Goal: Task Accomplishment & Management: Use online tool/utility

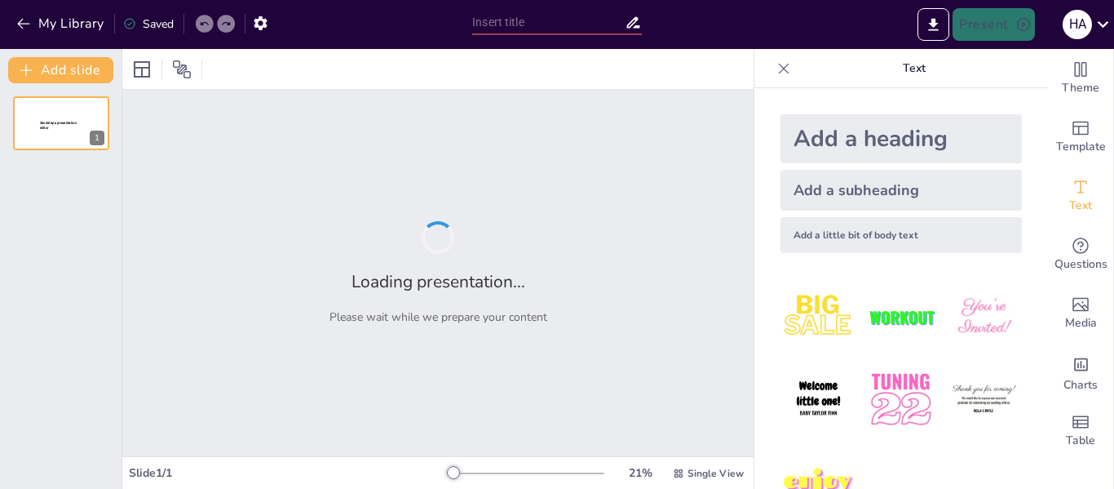
type input "Estrategias para una Atención Efectiva al Cliente Interno"
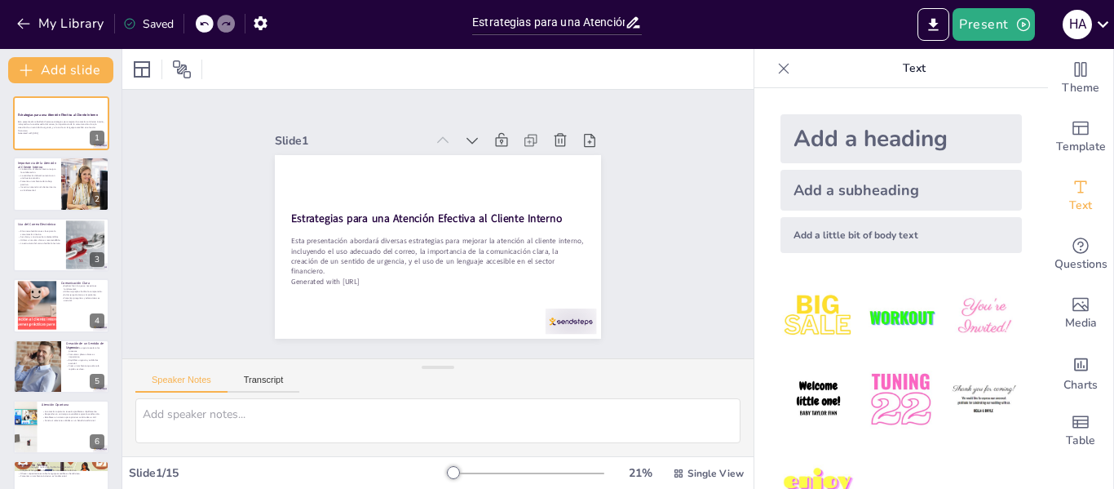
click at [776, 73] on icon at bounding box center [784, 68] width 16 height 16
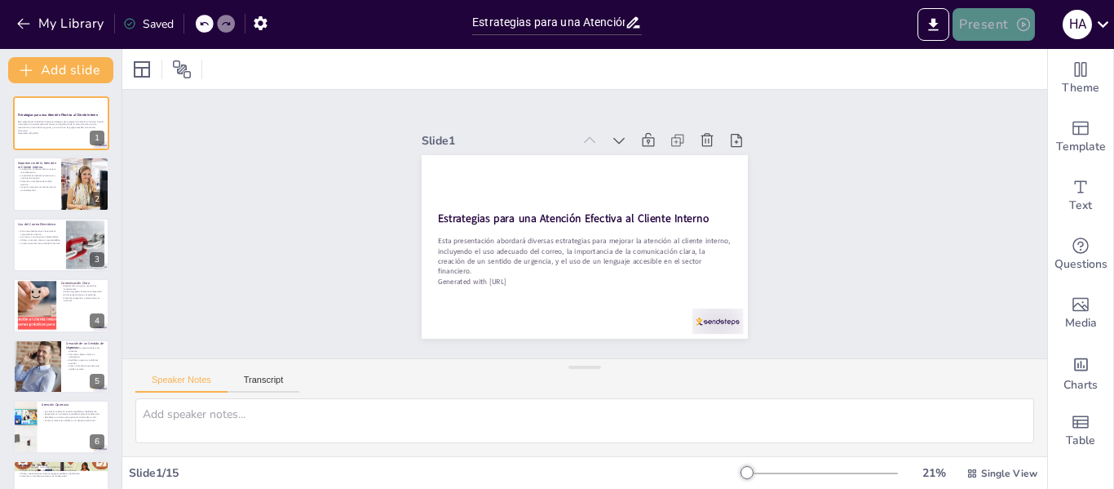
click at [978, 30] on button "Present" at bounding box center [994, 24] width 82 height 33
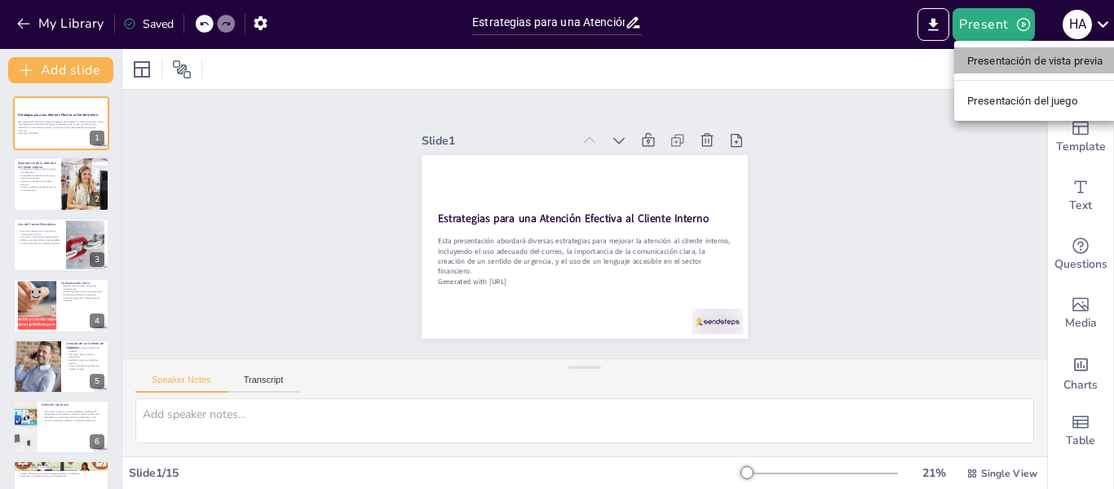
click at [1000, 59] on font "Presentación de vista previa" at bounding box center [1035, 61] width 136 height 12
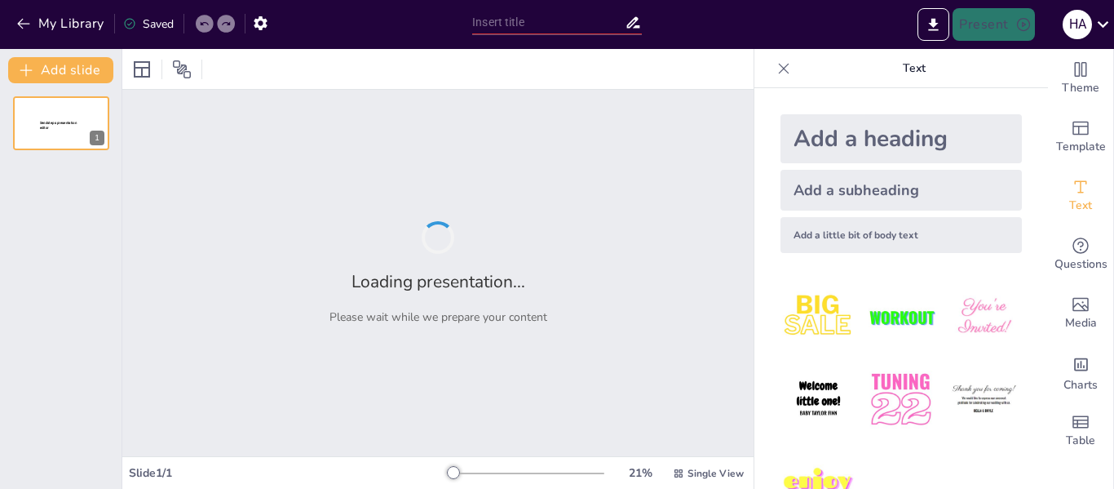
type input "Estrategias para una Atención Efectiva al Cliente Interno"
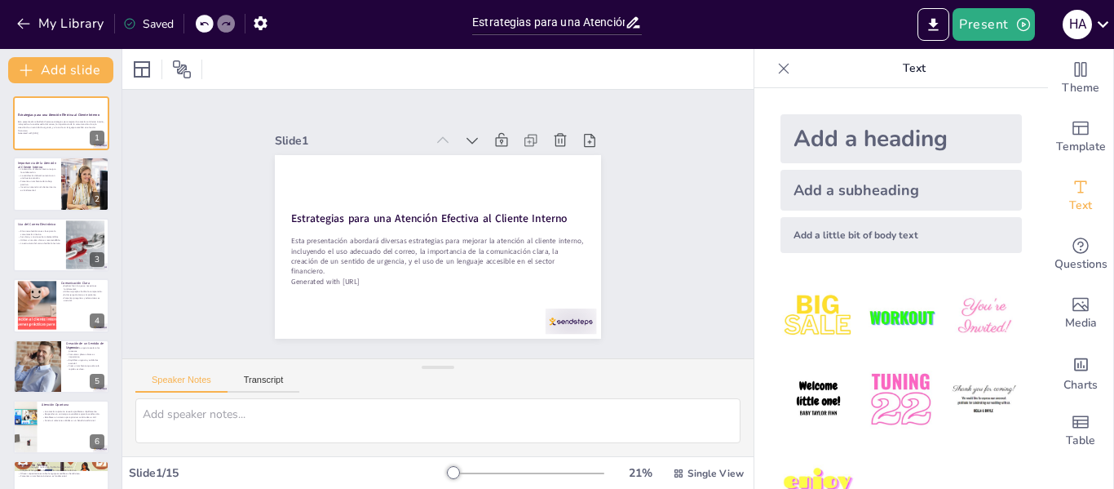
click at [779, 68] on icon at bounding box center [784, 68] width 11 height 11
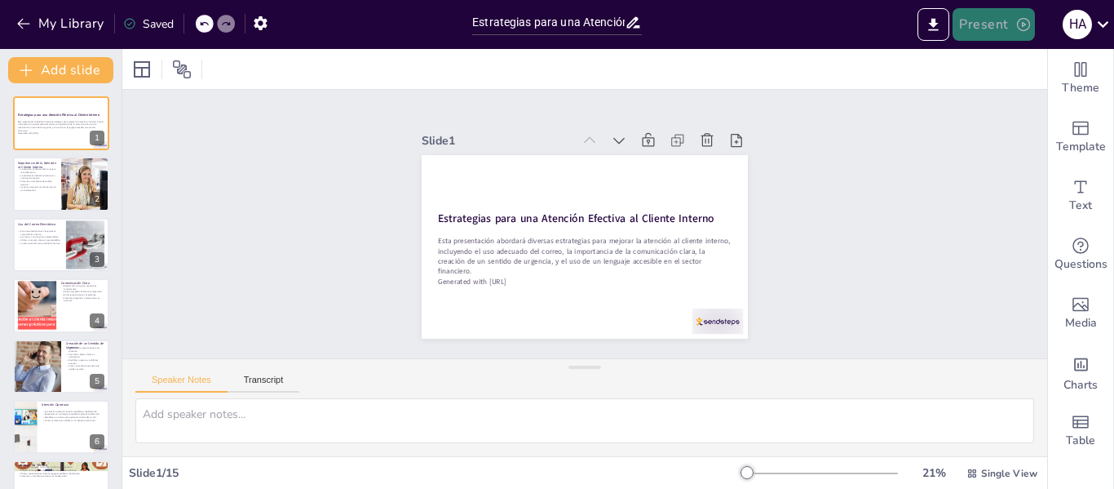
click at [964, 29] on button "Present" at bounding box center [994, 24] width 82 height 33
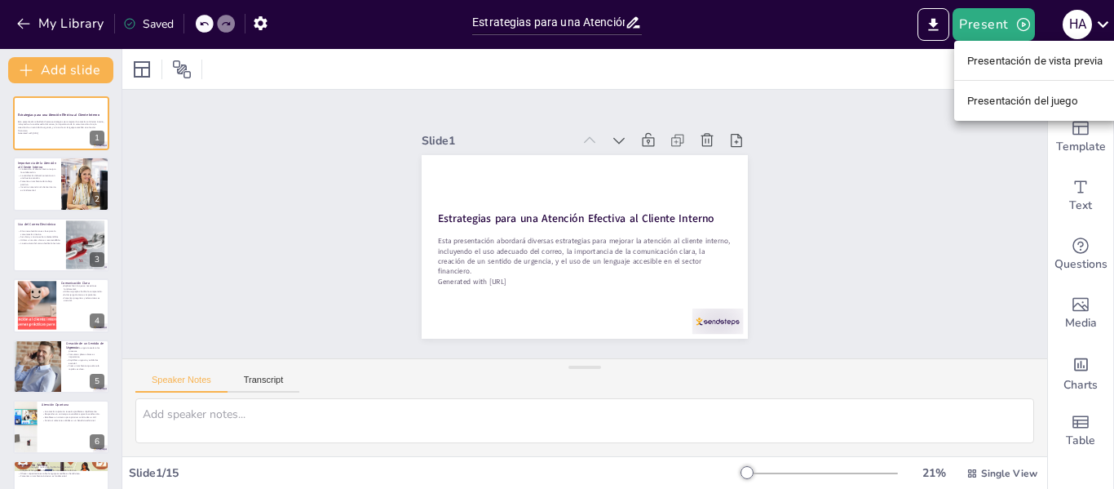
click at [990, 60] on font "Presentación de vista previa" at bounding box center [1035, 61] width 136 height 12
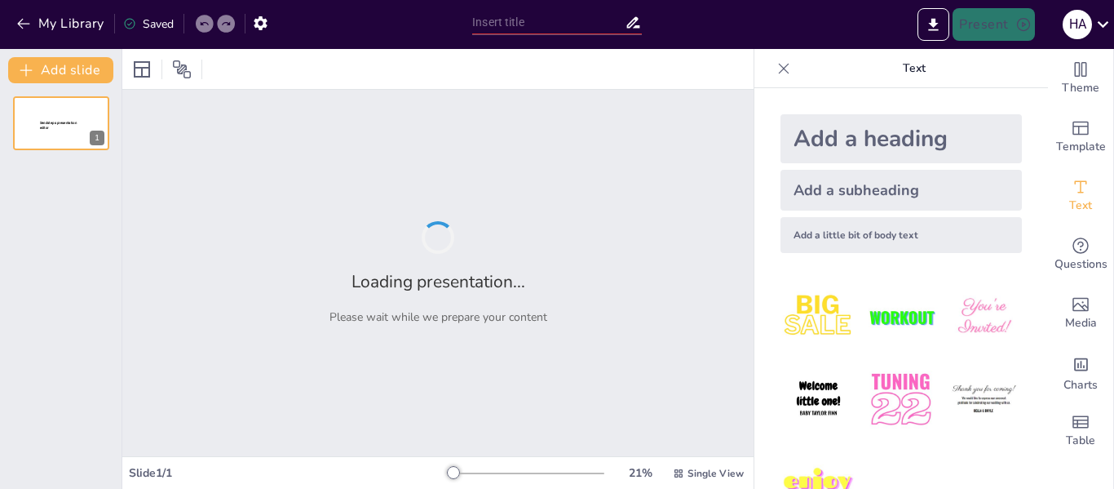
type input "Estrategias para una Atención Efectiva al Cliente Interno"
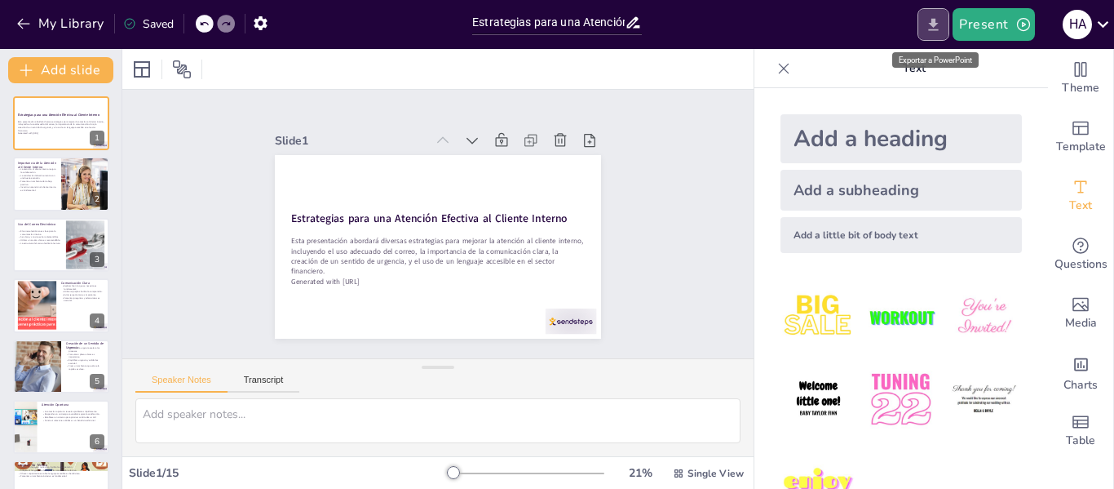
click at [933, 27] on icon "Export to PowerPoint" at bounding box center [933, 24] width 17 height 17
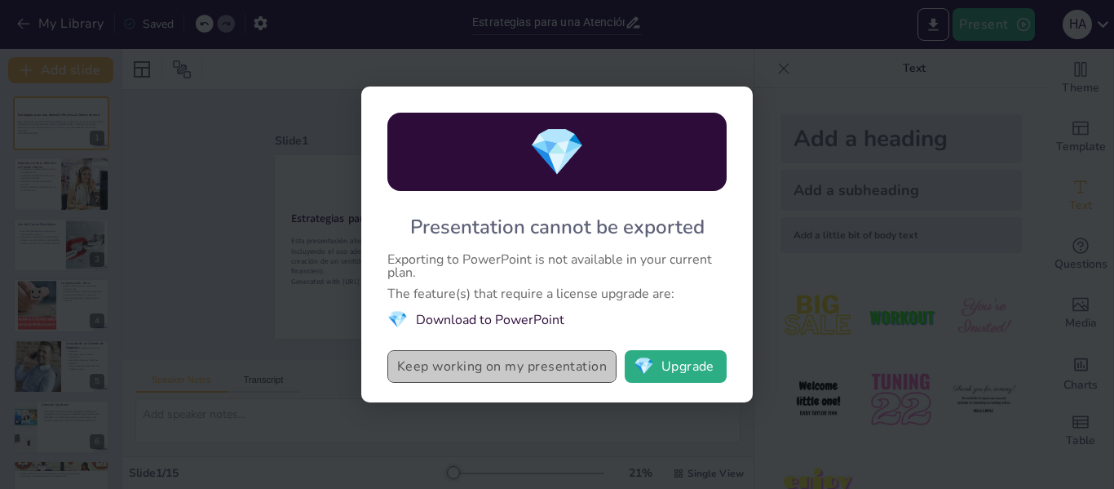
click at [547, 377] on button "Keep working on my presentation" at bounding box center [501, 366] width 229 height 33
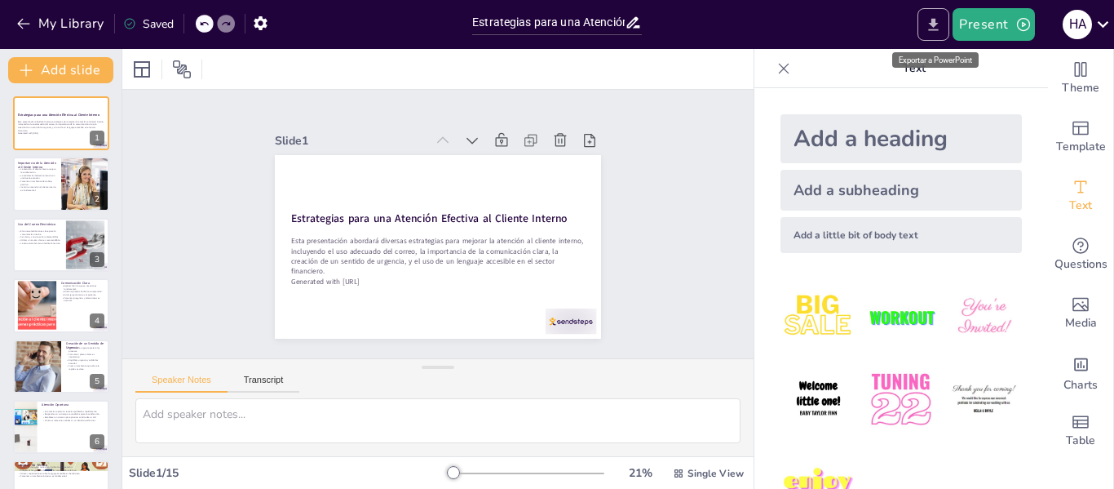
click at [937, 27] on icon "Export to PowerPoint" at bounding box center [933, 24] width 17 height 17
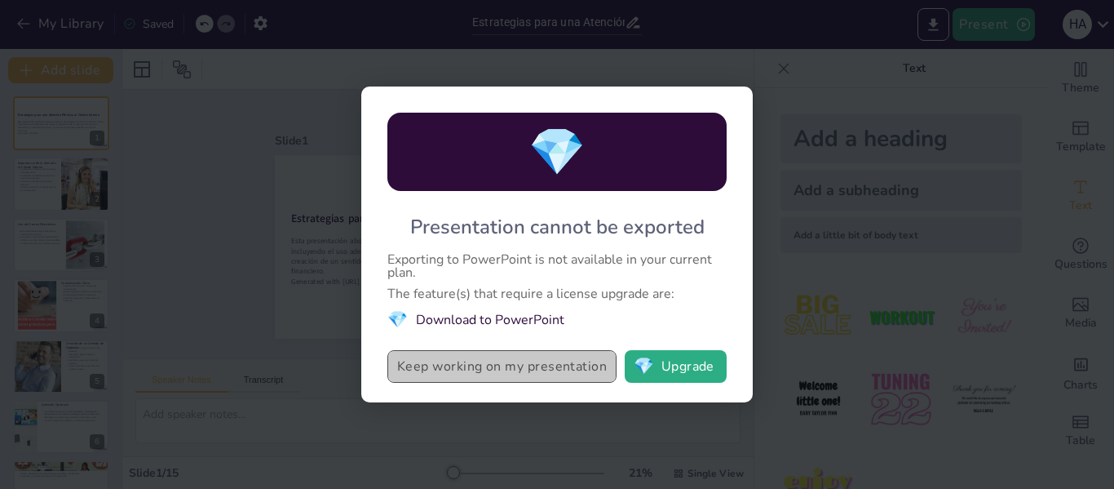
click at [511, 370] on button "Keep working on my presentation" at bounding box center [501, 366] width 229 height 33
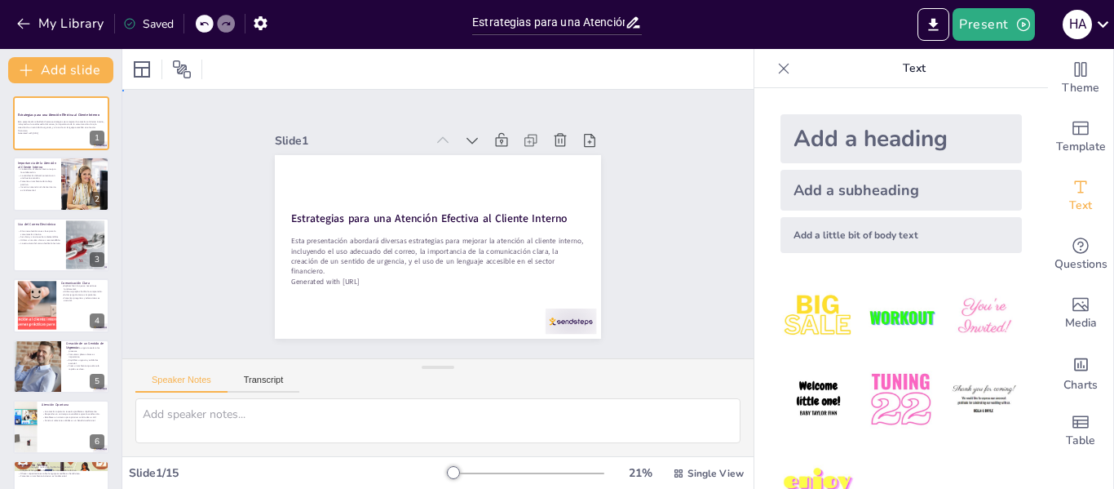
click at [179, 231] on div "Slide 1 Estrategias para una Atención Efectiva al Cliente Interno Esta presenta…" at bounding box center [438, 224] width 686 height 503
click at [776, 71] on icon at bounding box center [784, 68] width 16 height 16
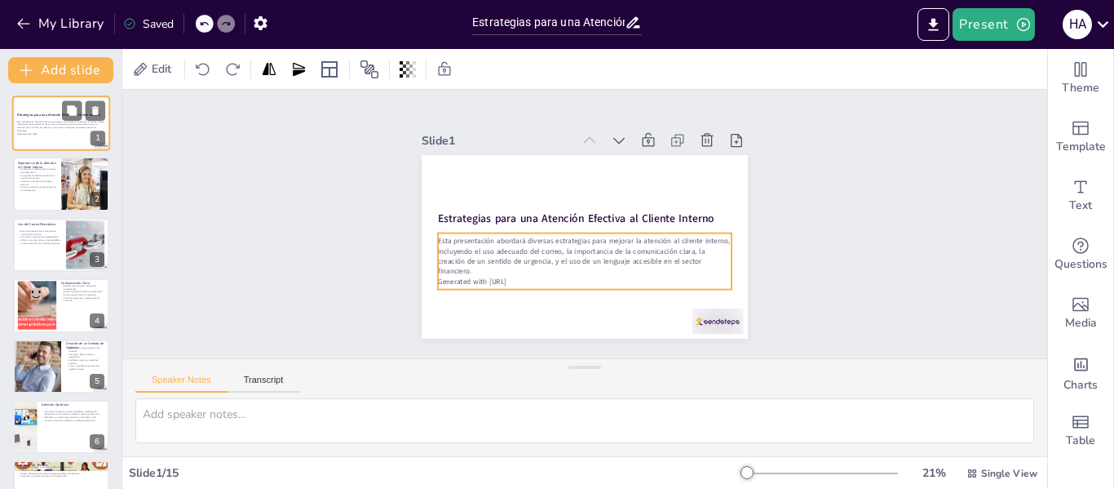
click at [51, 134] on p "Generated with [URL]" at bounding box center [61, 133] width 88 height 3
click at [51, 135] on p "Generated with [URL]" at bounding box center [61, 133] width 88 height 3
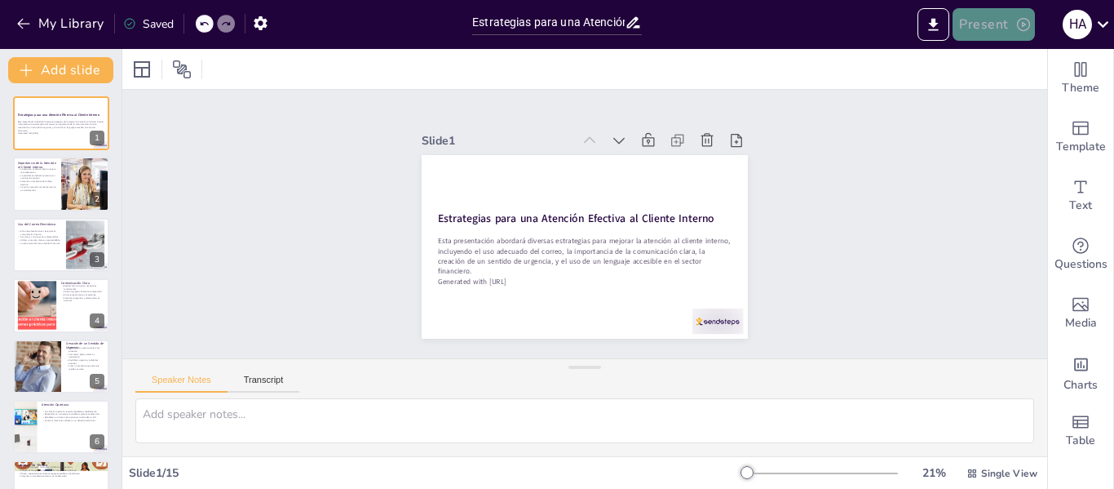
click at [985, 15] on button "Present" at bounding box center [994, 24] width 82 height 33
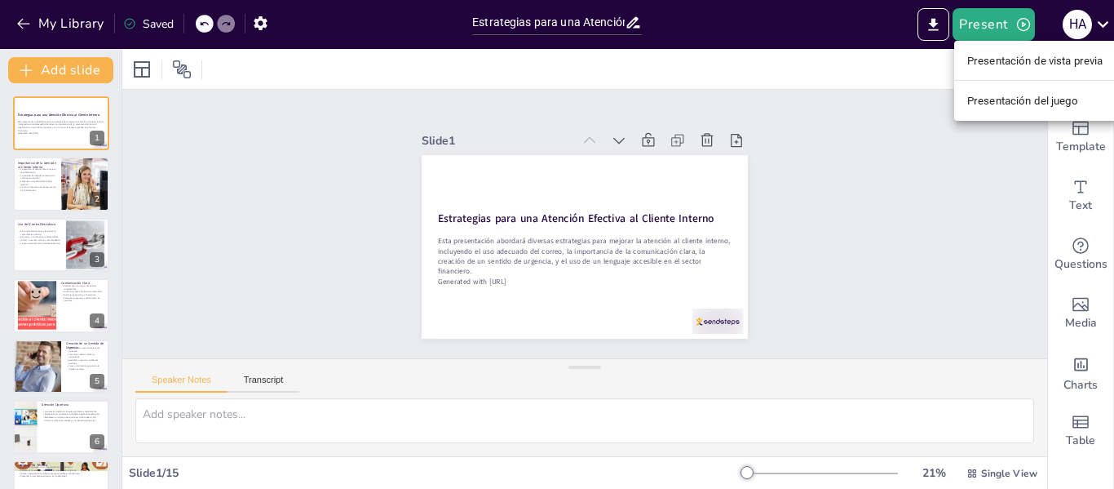
click at [991, 102] on font "Presentación del juego" at bounding box center [1022, 101] width 111 height 12
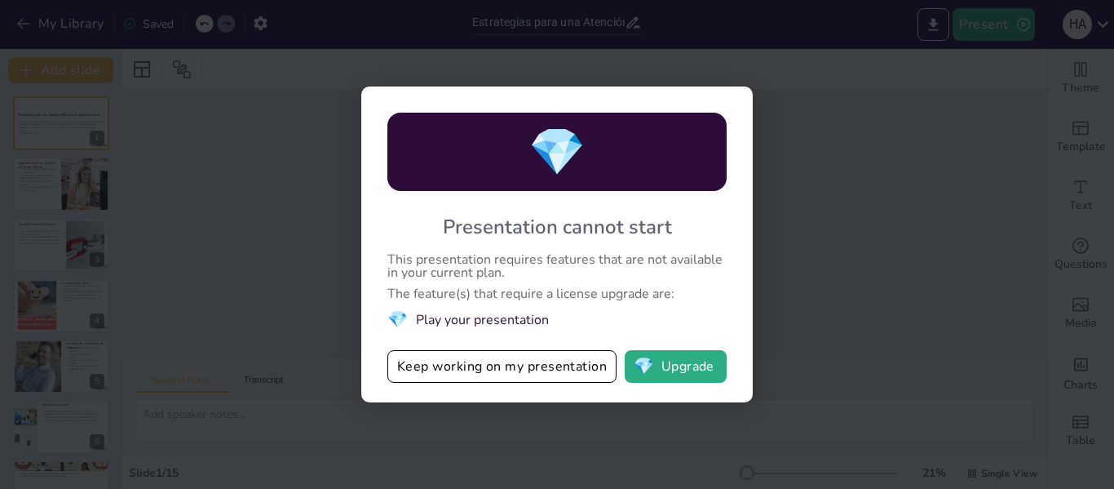
click at [865, 299] on div "💎 Presentation cannot start This presentation requires features that are not av…" at bounding box center [557, 244] width 1114 height 489
click at [588, 370] on button "Keep working on my presentation" at bounding box center [501, 366] width 229 height 33
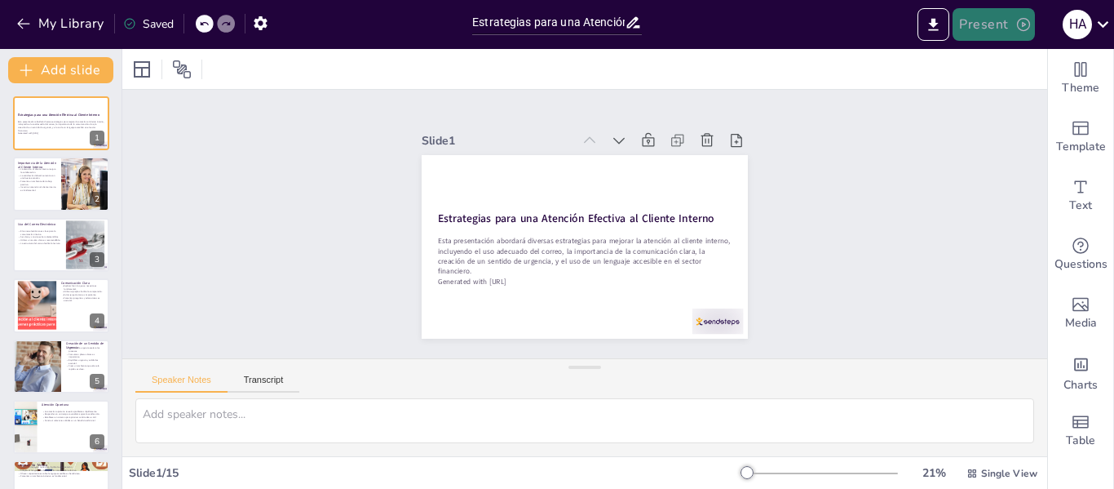
click at [987, 28] on button "Present" at bounding box center [994, 24] width 82 height 33
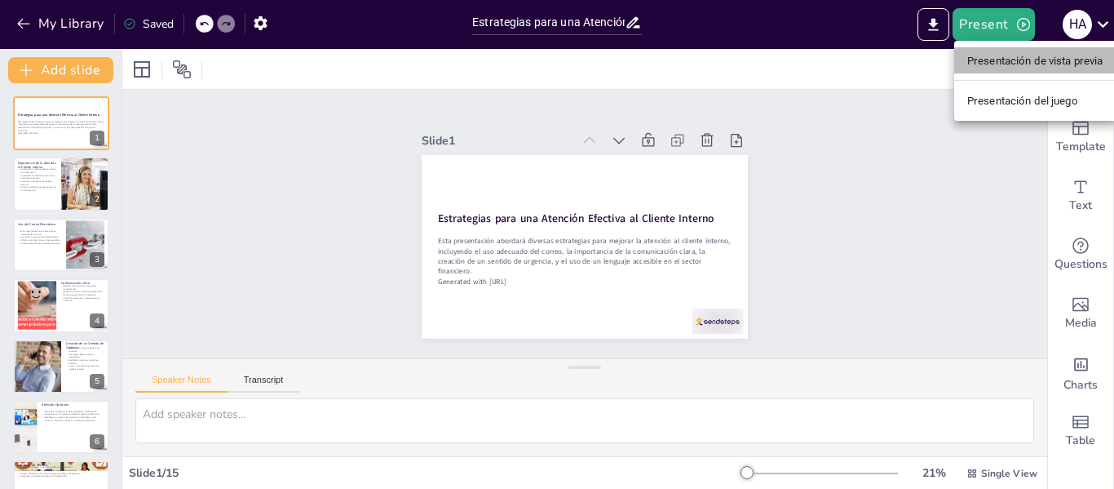
click at [993, 59] on font "Presentación de vista previa" at bounding box center [1035, 61] width 136 height 12
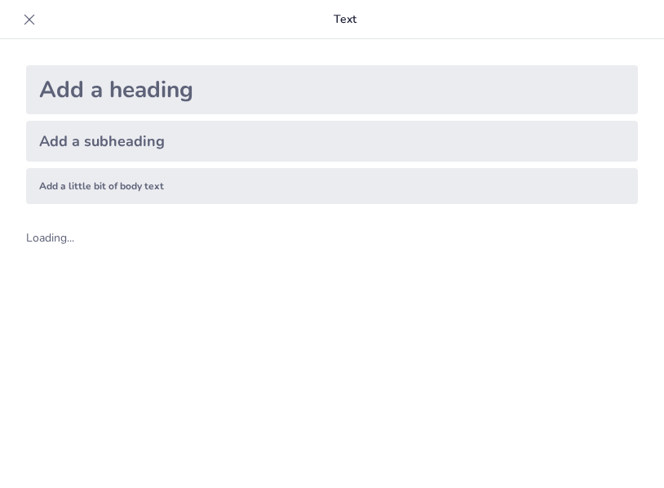
scroll to position [22, 0]
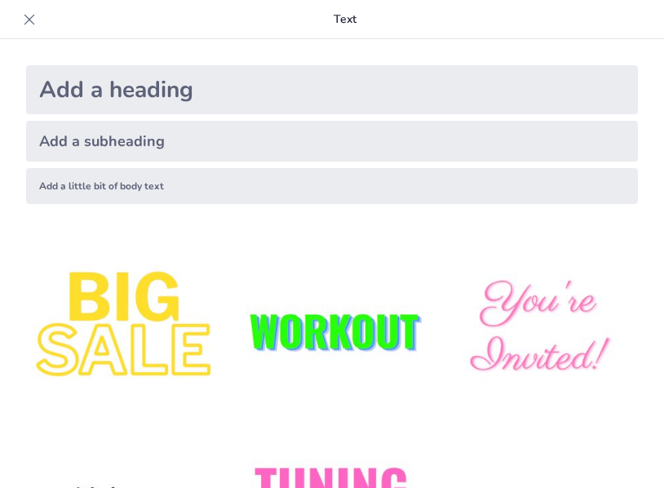
type input "Estrategias para una Atención Efectiva al Cliente Interno"
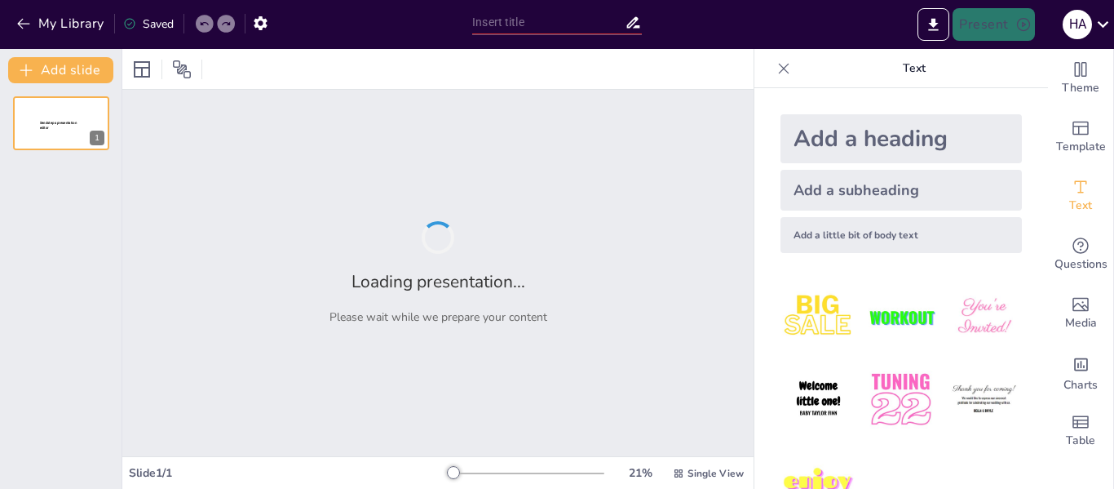
type input "Estrategias para una Atención Efectiva al Cliente Interno"
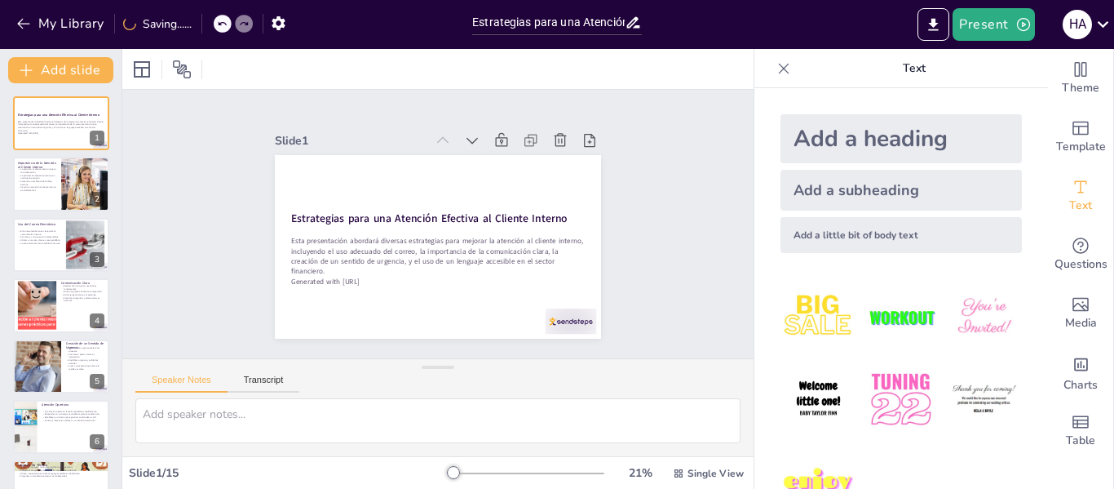
click at [663, 304] on img at bounding box center [819, 317] width 76 height 76
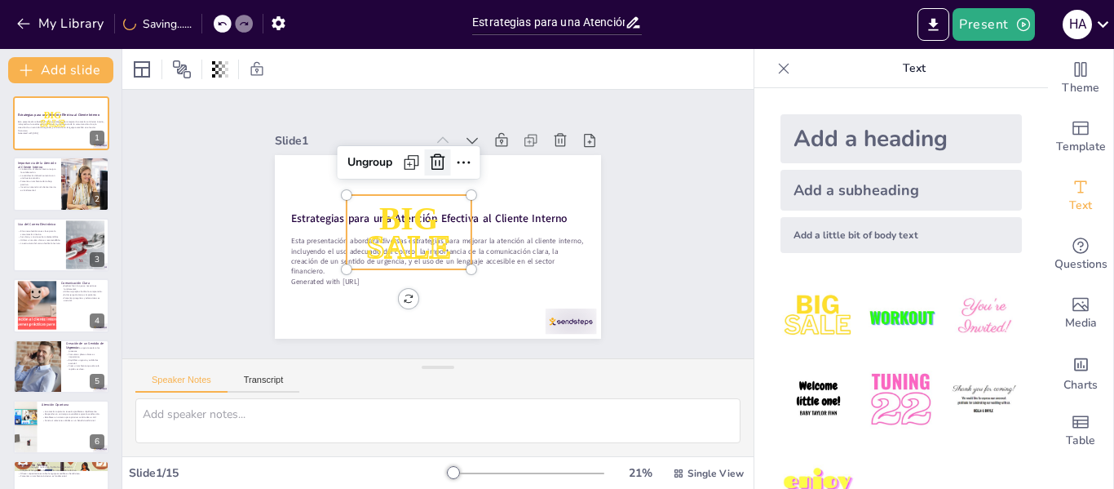
click at [455, 157] on icon at bounding box center [468, 170] width 27 height 27
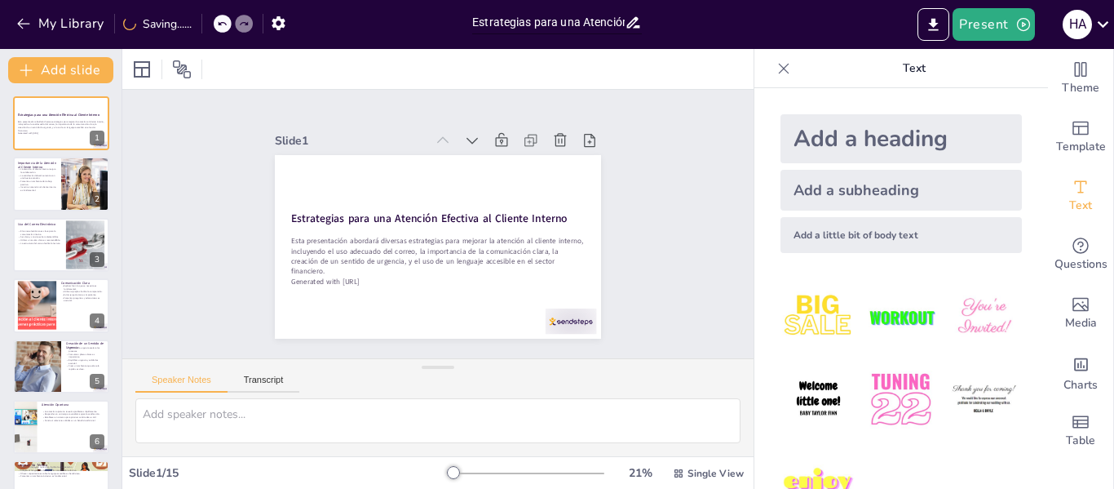
click at [528, 22] on input "Estrategias para una Atención Efectiva al Cliente Interno" at bounding box center [548, 23] width 153 height 24
click at [25, 24] on icon "button" at bounding box center [23, 24] width 12 height 11
